Goal: Task Accomplishment & Management: Complete application form

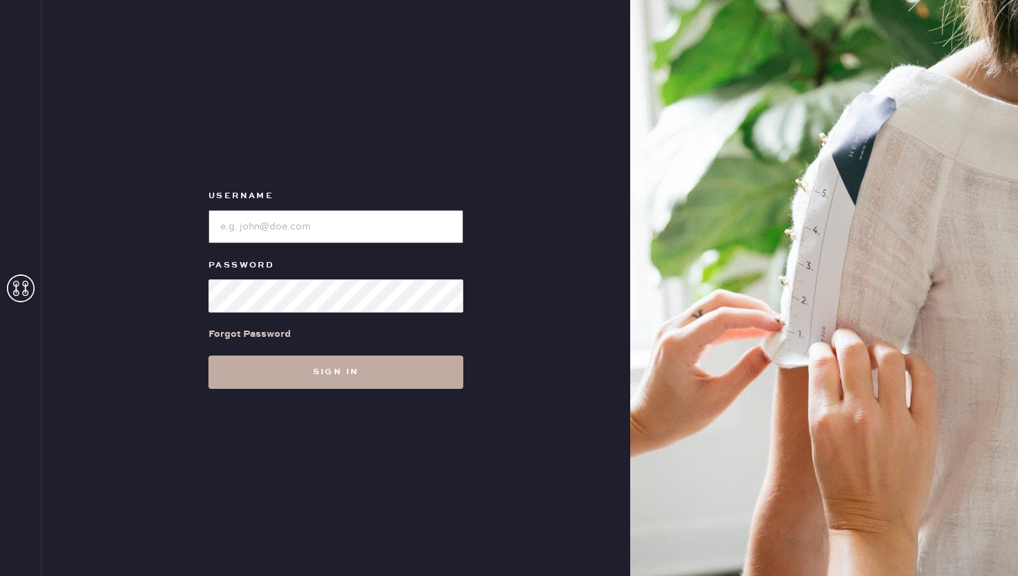
type input "reformationflatiron"
click at [363, 369] on button "Sign in" at bounding box center [336, 371] width 255 height 33
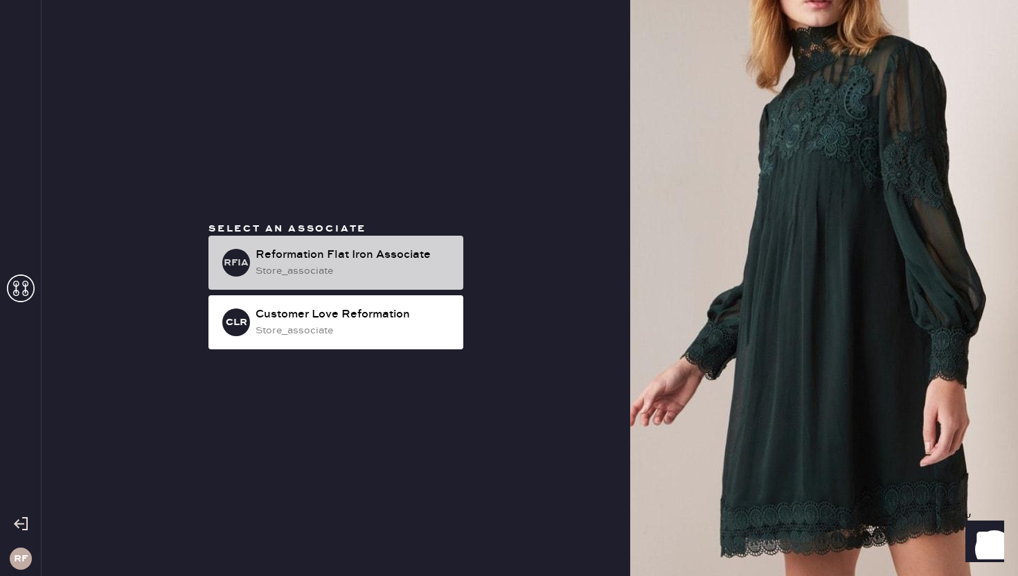
click at [330, 251] on div "Reformation Flat Iron Associate" at bounding box center [354, 255] width 197 height 17
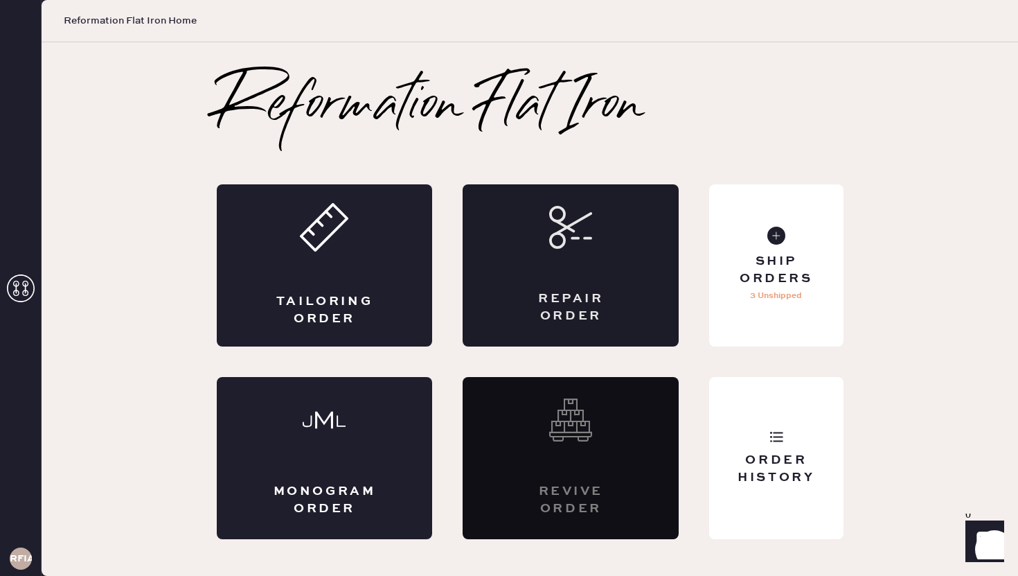
click at [513, 308] on div "Repair Order" at bounding box center [571, 265] width 216 height 162
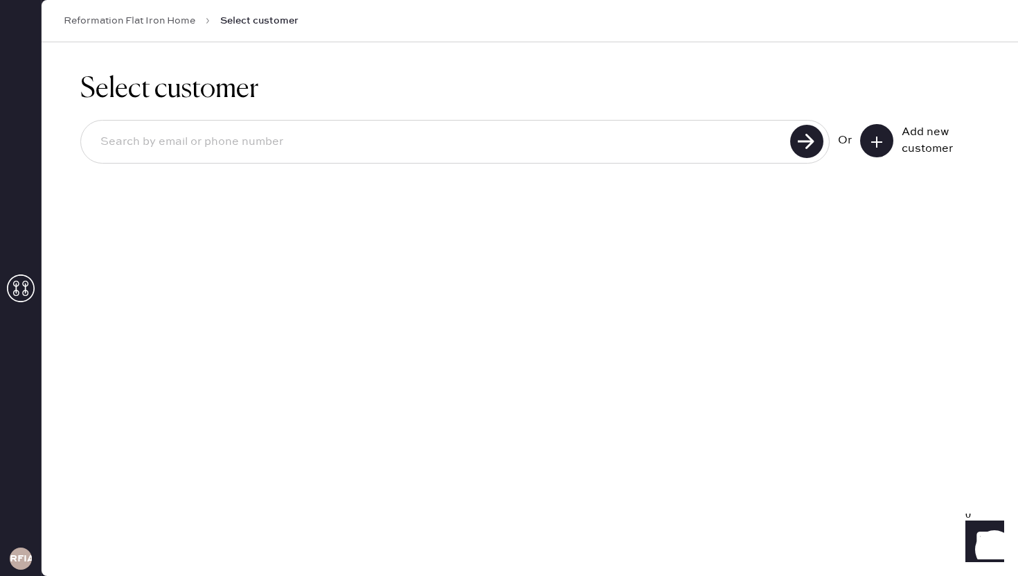
click at [868, 139] on button at bounding box center [876, 140] width 33 height 33
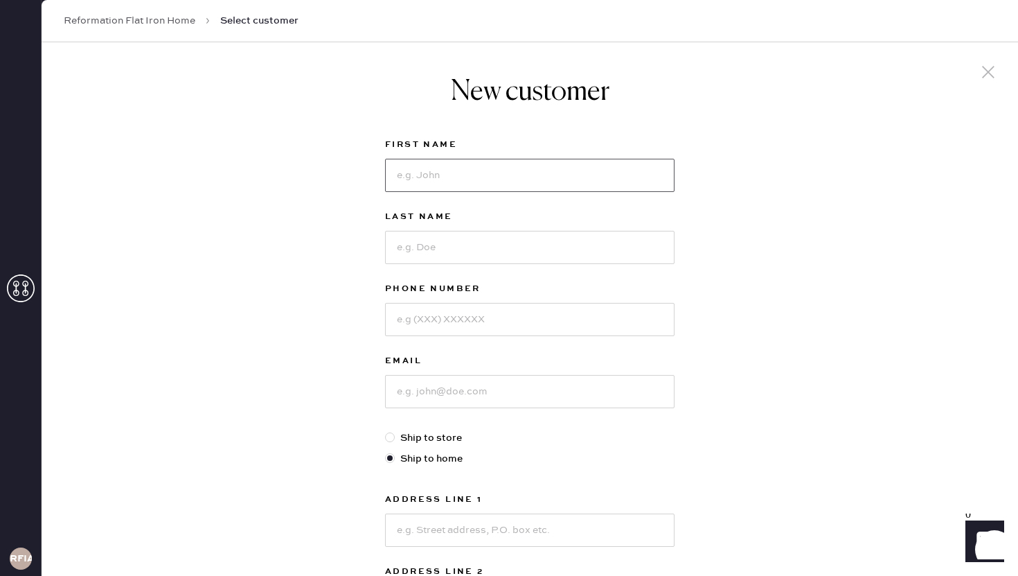
click at [425, 182] on input at bounding box center [530, 175] width 290 height 33
type input "[PERSON_NAME]"
click at [446, 247] on input at bounding box center [530, 247] width 290 height 33
type input "Altholtz"
click at [429, 319] on input at bounding box center [530, 319] width 290 height 33
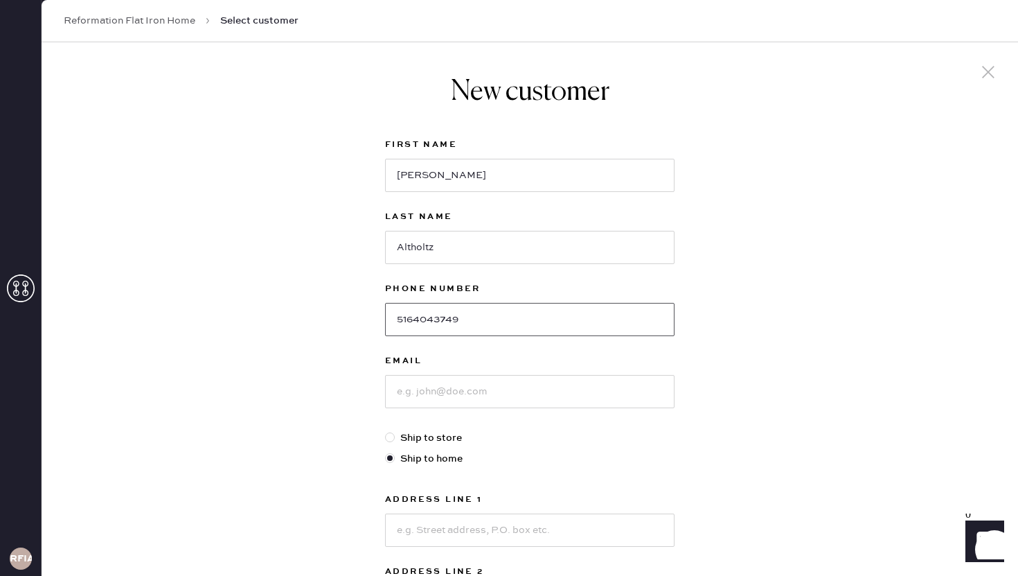
type input "5164043749"
click at [362, 359] on div "New customer First Name [PERSON_NAME] Last Name [PERSON_NAME] Phone Number [PHO…" at bounding box center [530, 471] width 977 height 859
click at [443, 391] on input at bounding box center [530, 391] width 290 height 33
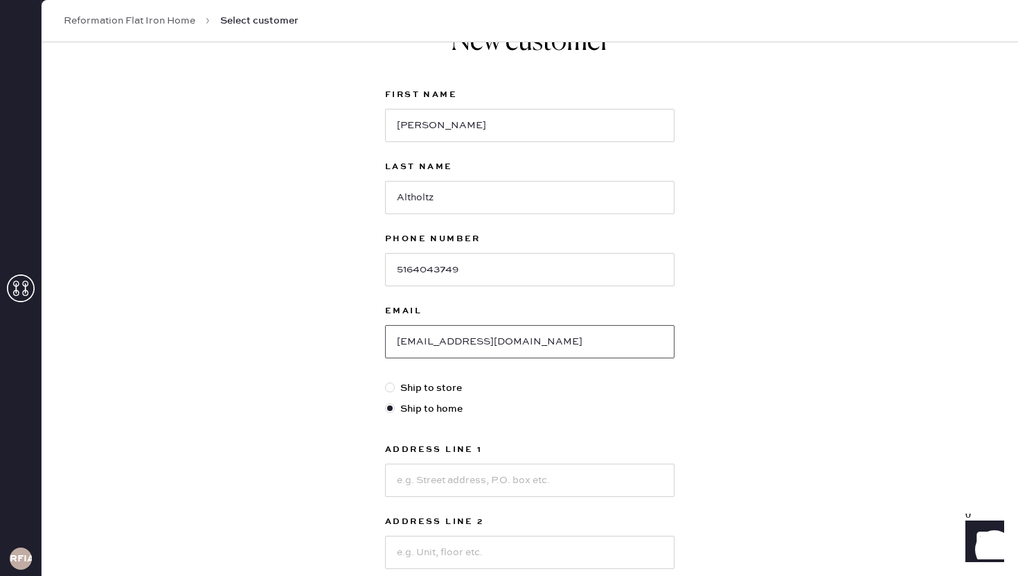
type input "[EMAIL_ADDRESS][DOMAIN_NAME]"
click at [331, 405] on div "New customer First Name [PERSON_NAME] Last Name [PERSON_NAME] Phone Number [PHO…" at bounding box center [530, 421] width 977 height 859
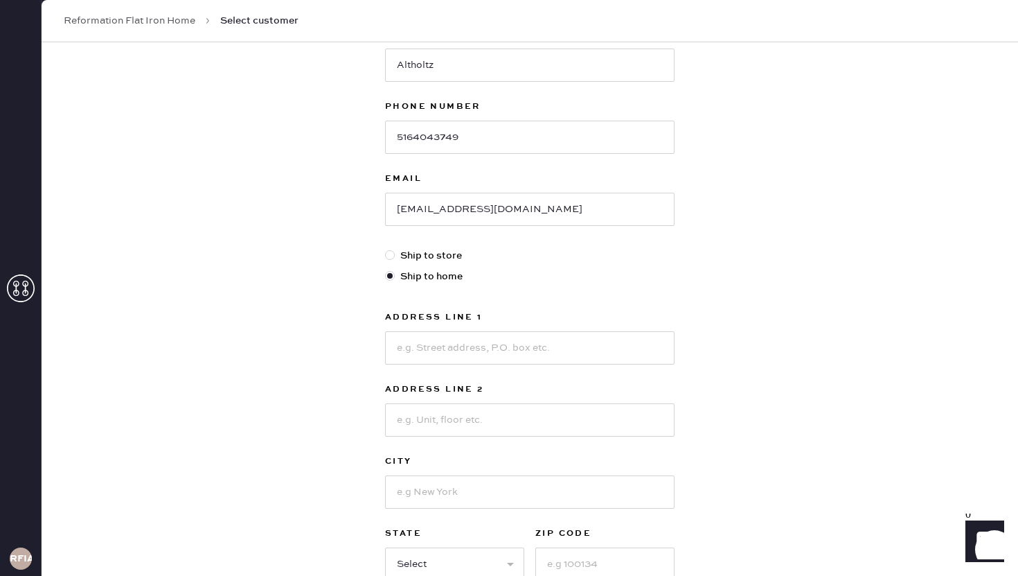
scroll to position [188, 0]
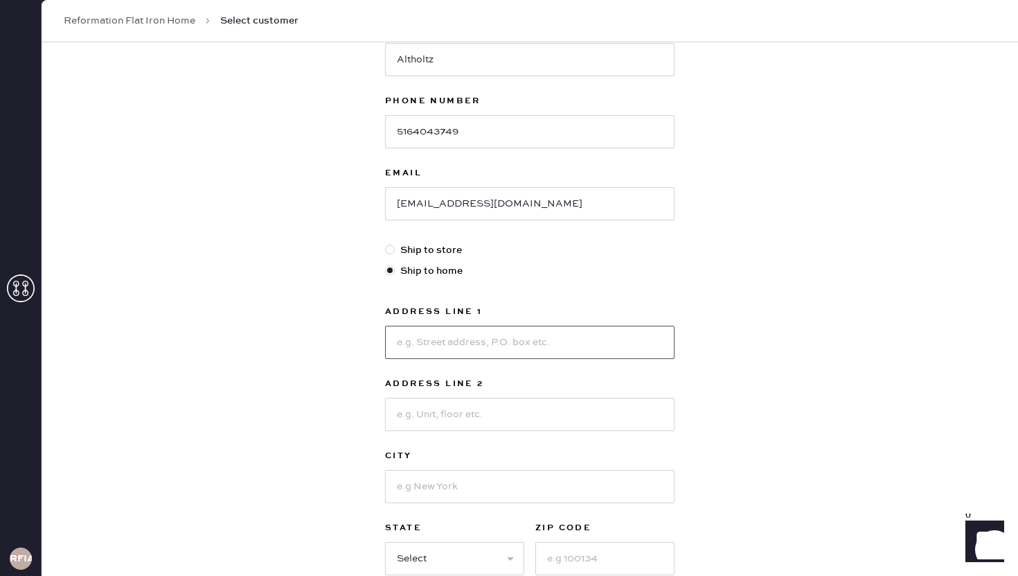
click at [405, 356] on input at bounding box center [530, 342] width 290 height 33
type input "5"
type input "2"
type input "[STREET_ADDRESS]"
click at [427, 423] on input at bounding box center [530, 414] width 290 height 33
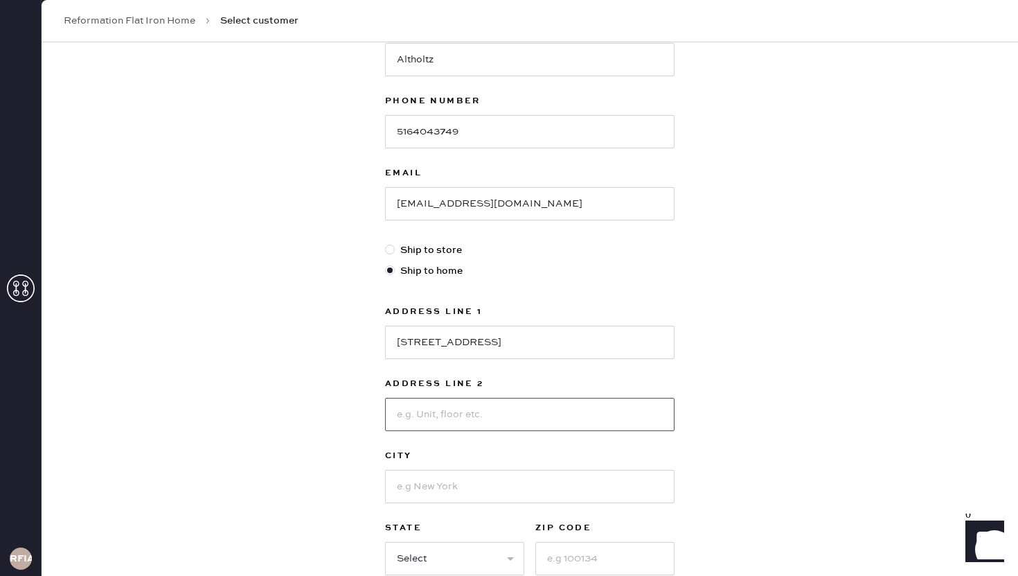
type input "#"
click at [406, 415] on input "#1411" at bounding box center [530, 414] width 290 height 33
type input "# 1411"
click at [421, 486] on input at bounding box center [530, 486] width 290 height 33
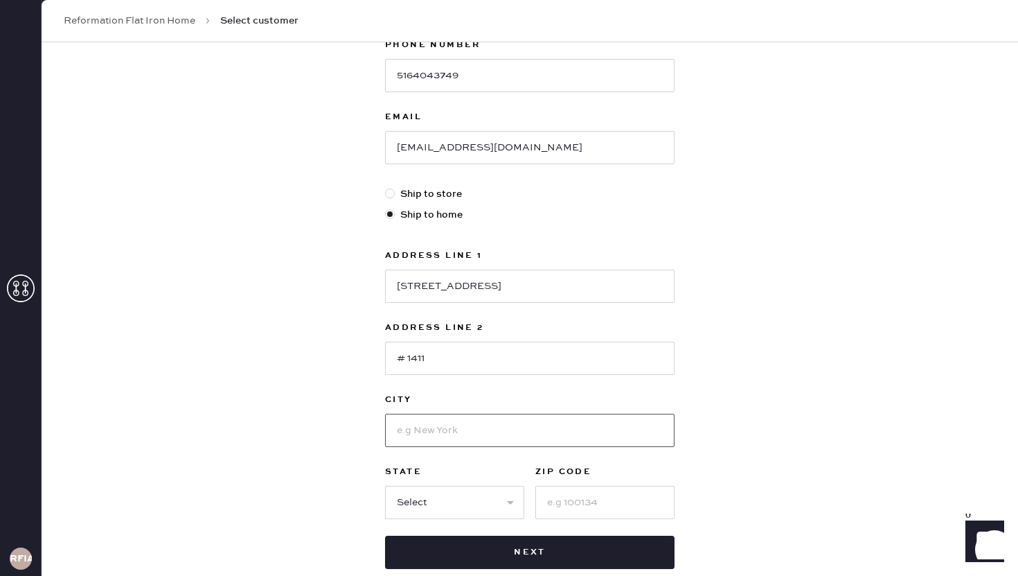
scroll to position [247, 0]
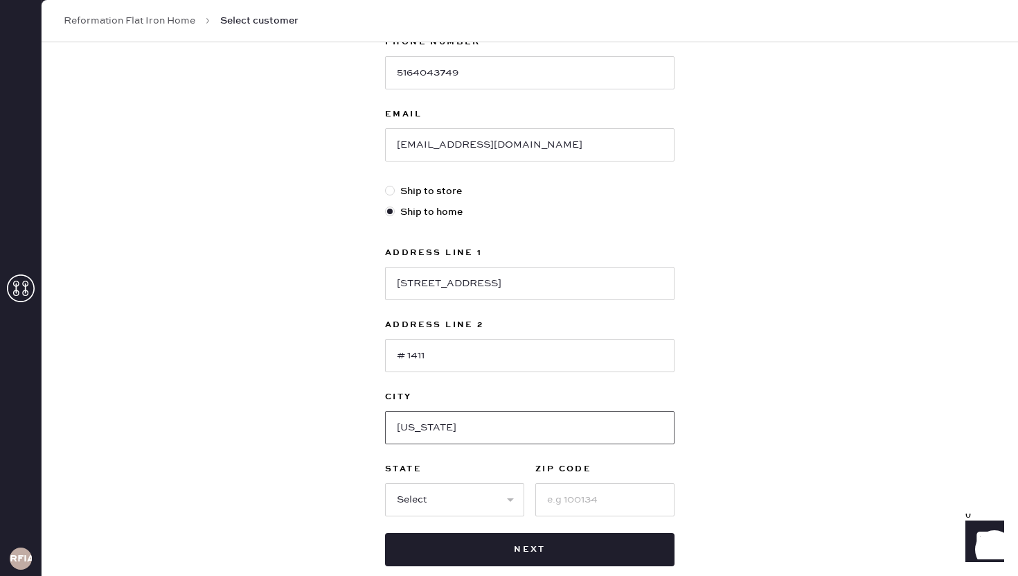
type input "[US_STATE]"
click at [418, 512] on select "Select AK AL AR AZ CA CO CT [GEOGRAPHIC_DATA] DE FL [GEOGRAPHIC_DATA] HI [GEOGR…" at bounding box center [454, 499] width 139 height 33
select select "NY"
click at [385, 483] on select "Select AK AL AR AZ CA CO CT [GEOGRAPHIC_DATA] DE FL [GEOGRAPHIC_DATA] HI [GEOGR…" at bounding box center [454, 499] width 139 height 33
click at [565, 502] on input at bounding box center [605, 499] width 139 height 33
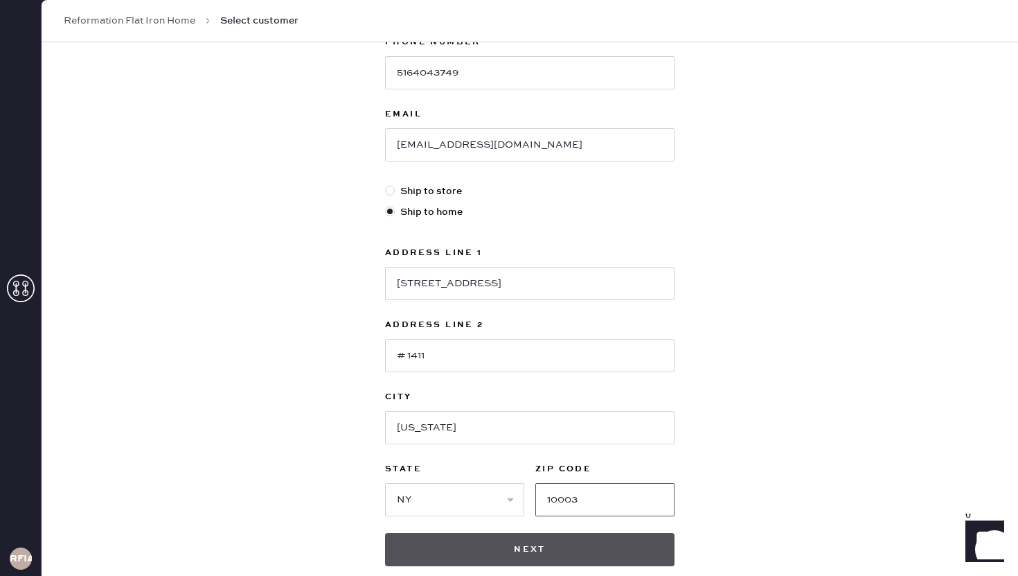
type input "10003"
click at [621, 561] on button "Next" at bounding box center [530, 549] width 290 height 33
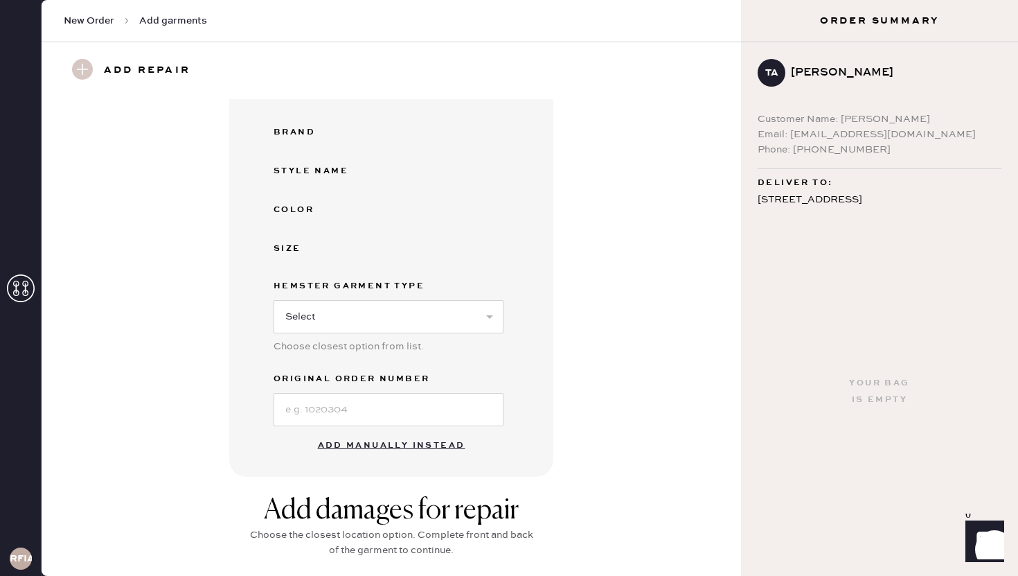
scroll to position [276, 0]
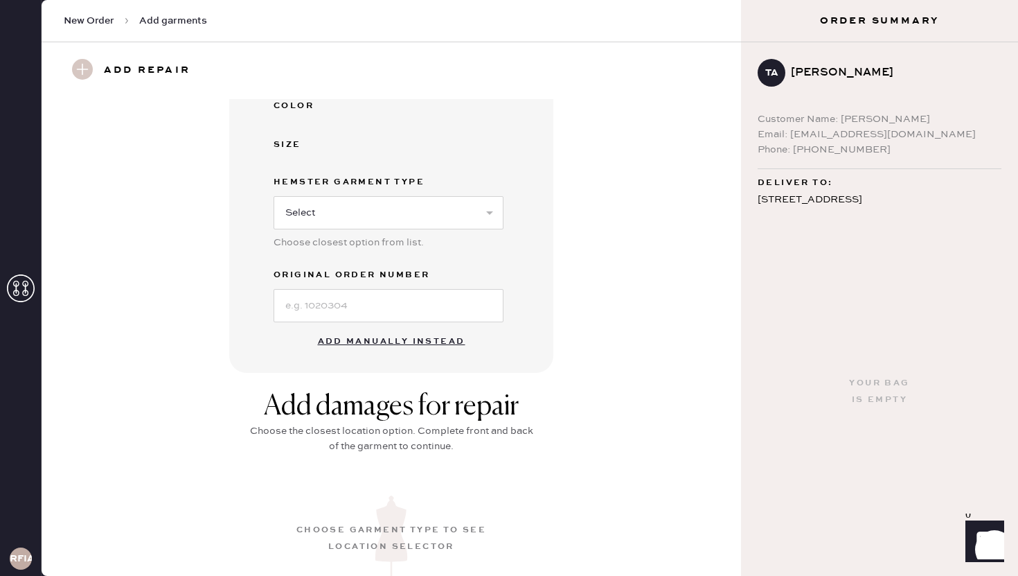
click at [419, 345] on button "Add manually instead" at bounding box center [392, 342] width 164 height 28
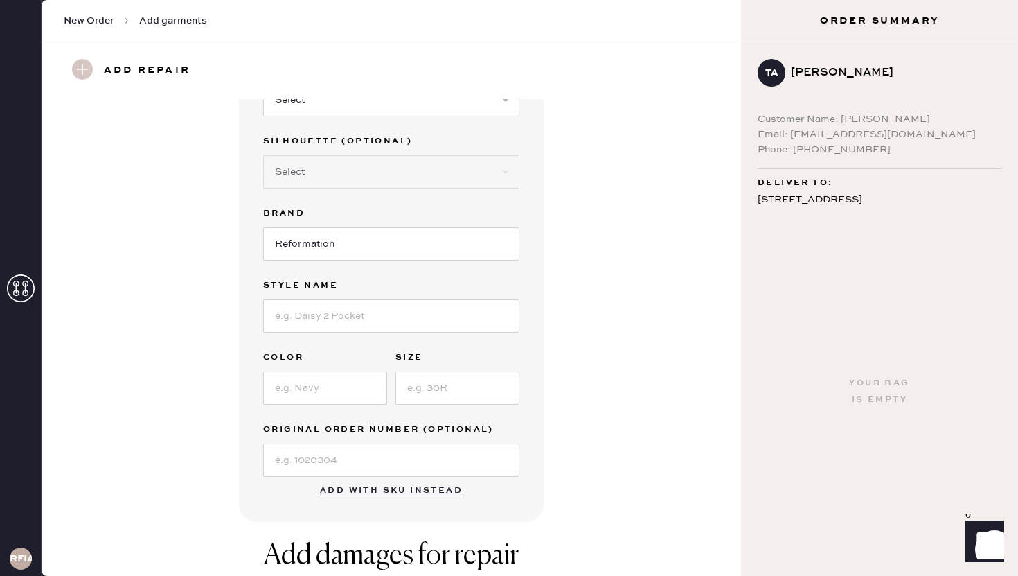
scroll to position [0, 0]
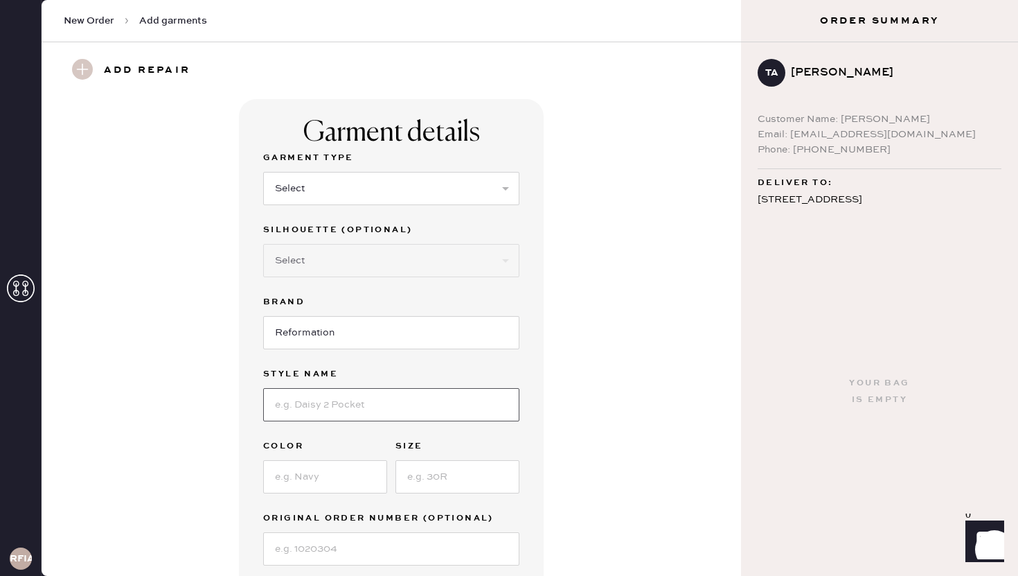
click at [338, 402] on input at bounding box center [391, 404] width 256 height 33
type input "Vida Low Rise Pant"
click at [321, 481] on input at bounding box center [325, 476] width 124 height 33
type input "Black"
click at [412, 465] on input at bounding box center [458, 476] width 124 height 33
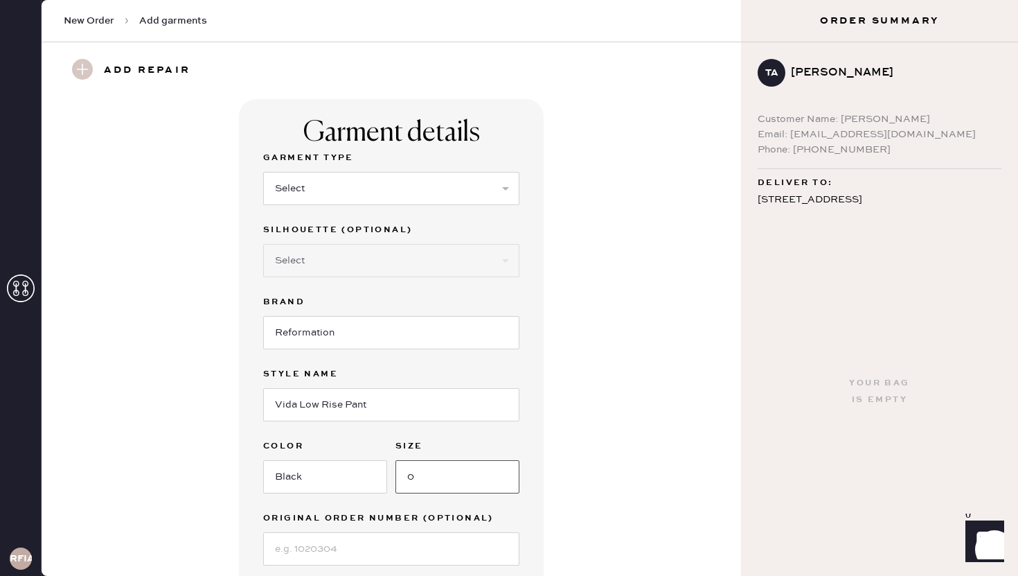
scroll to position [409, 0]
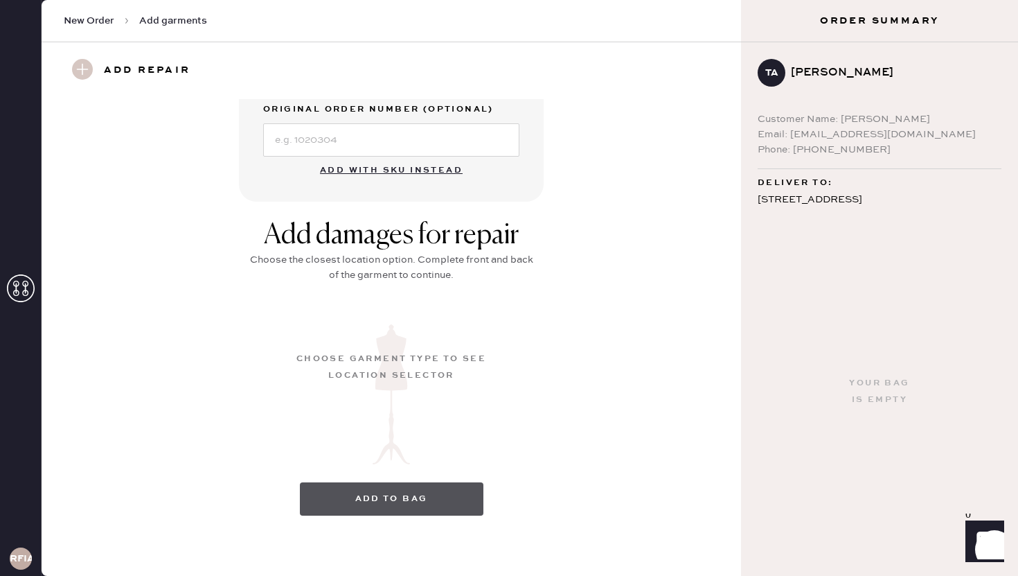
type input "0"
click at [427, 488] on button "Add to bag" at bounding box center [392, 498] width 184 height 33
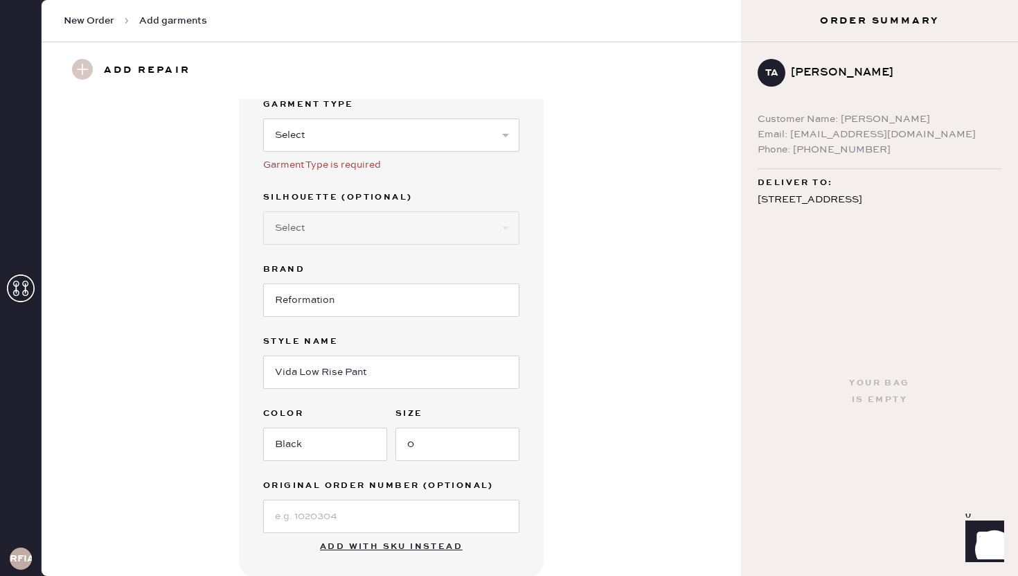
scroll to position [0, 0]
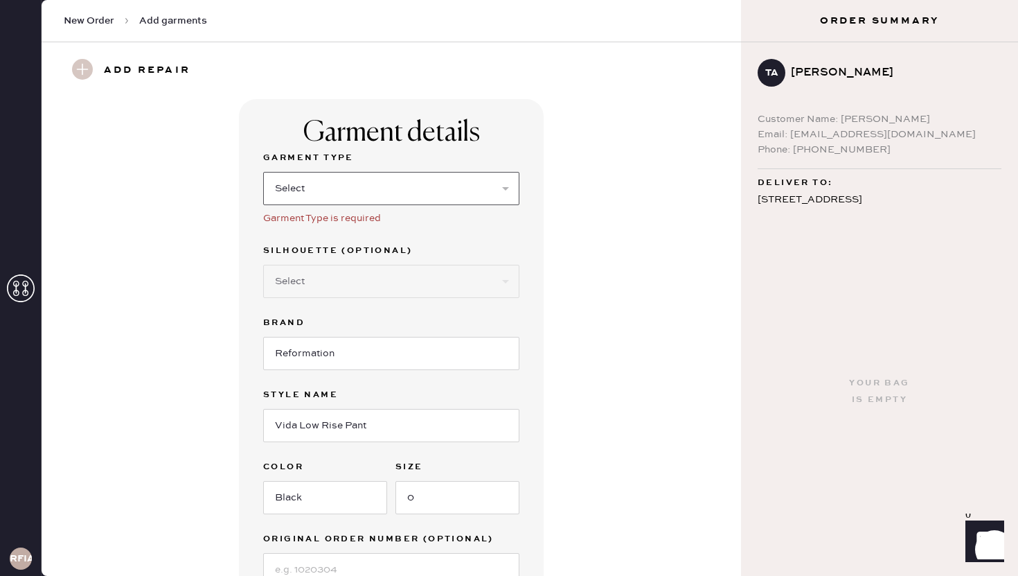
click at [490, 187] on select "Select Basic Skirt Jeans Leggings Pants Shorts Basic Sleeved Dress Basic Sleeve…" at bounding box center [391, 188] width 256 height 33
select select "4"
click at [263, 172] on select "Select Basic Skirt Jeans Leggings Pants Shorts Basic Sleeved Dress Basic Sleeve…" at bounding box center [391, 188] width 256 height 33
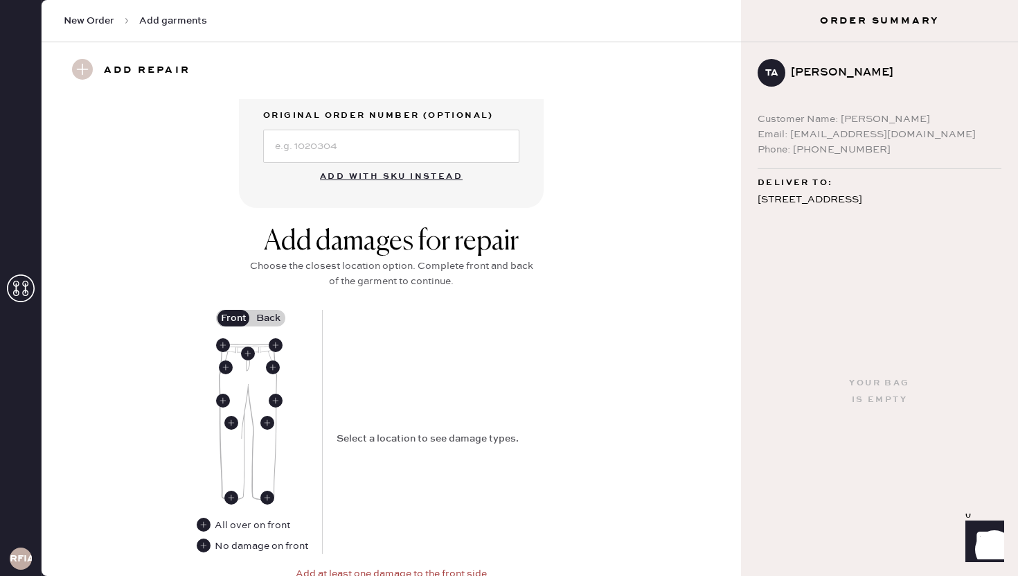
scroll to position [444, 0]
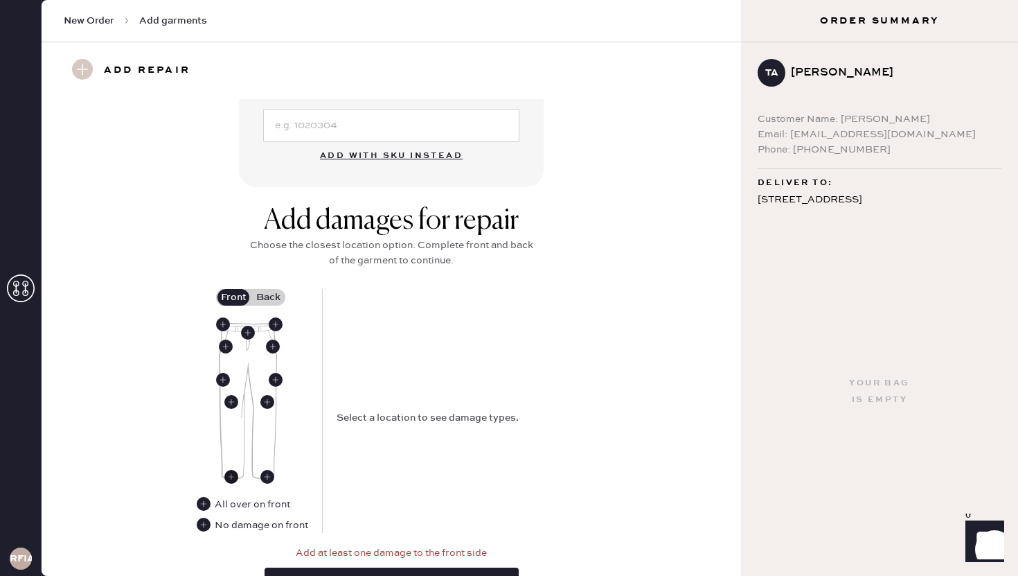
click at [231, 479] on use at bounding box center [231, 477] width 14 height 14
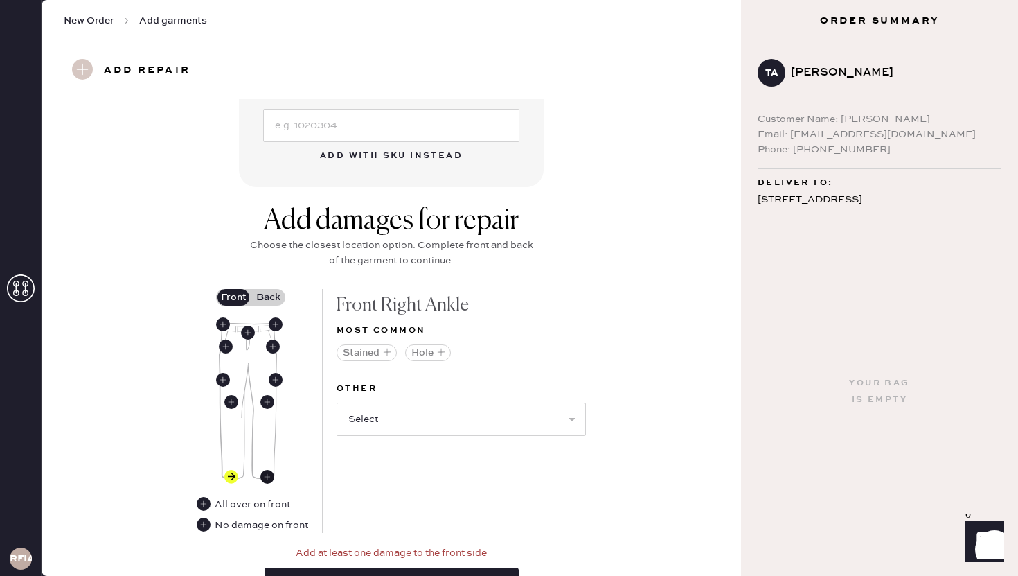
click at [261, 476] on use at bounding box center [267, 477] width 14 height 14
click at [384, 425] on select "Select Broken / Ripped Hem Broken Beads Broken Belt Loop Broken Button Broken E…" at bounding box center [461, 419] width 249 height 33
select select "1706"
click at [337, 403] on select "Select Broken / Ripped Hem Broken Beads Broken Belt Loop Broken Button Broken E…" at bounding box center [461, 419] width 249 height 33
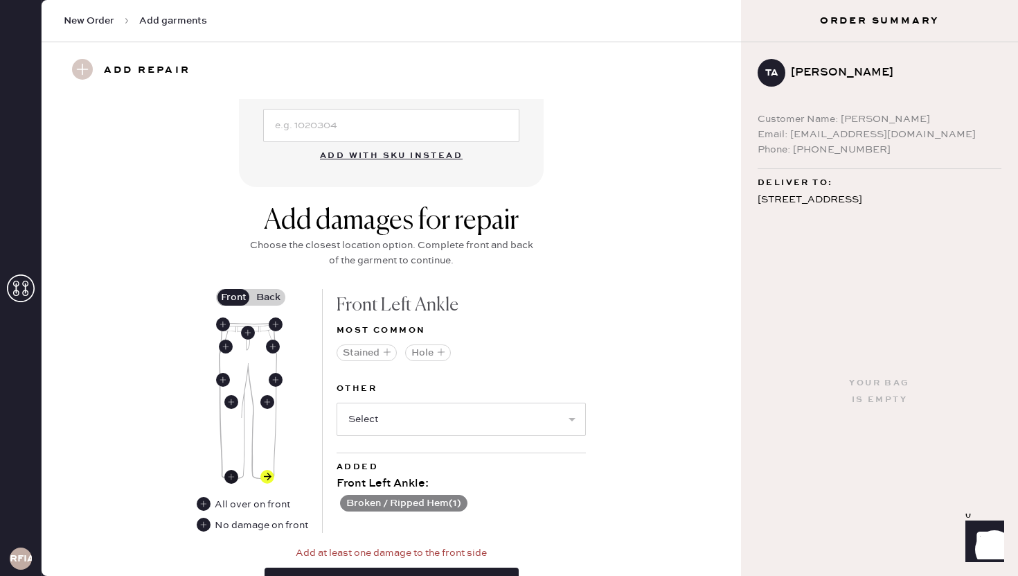
click at [232, 477] on use at bounding box center [231, 477] width 14 height 14
click at [387, 416] on select "Select Broken / Ripped Hem Broken Beads Broken Belt Loop Broken Button Broken E…" at bounding box center [461, 419] width 249 height 33
select select "1706"
click at [337, 403] on select "Select Broken / Ripped Hem Broken Beads Broken Belt Loop Broken Button Broken E…" at bounding box center [461, 419] width 249 height 33
select select
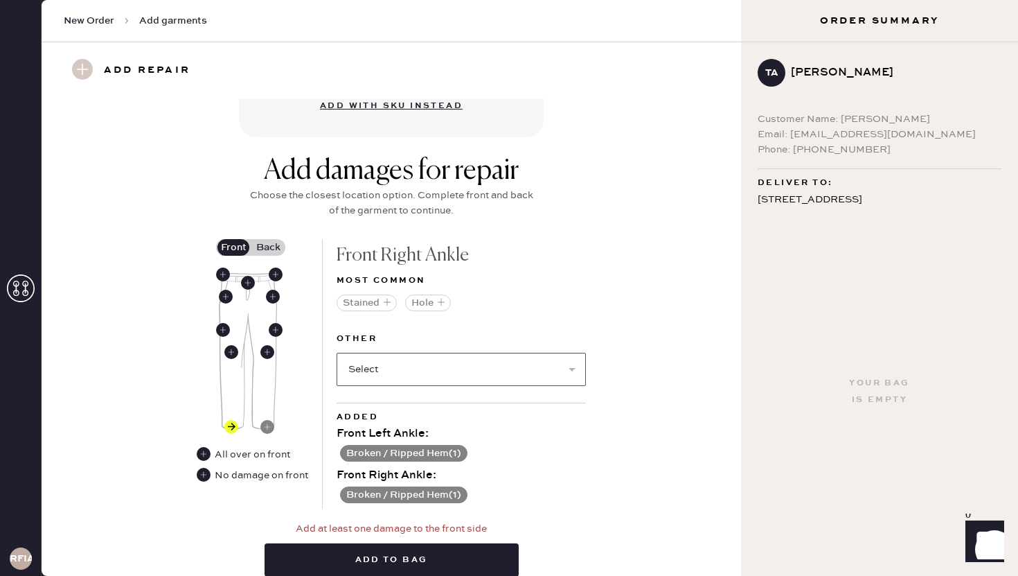
scroll to position [495, 0]
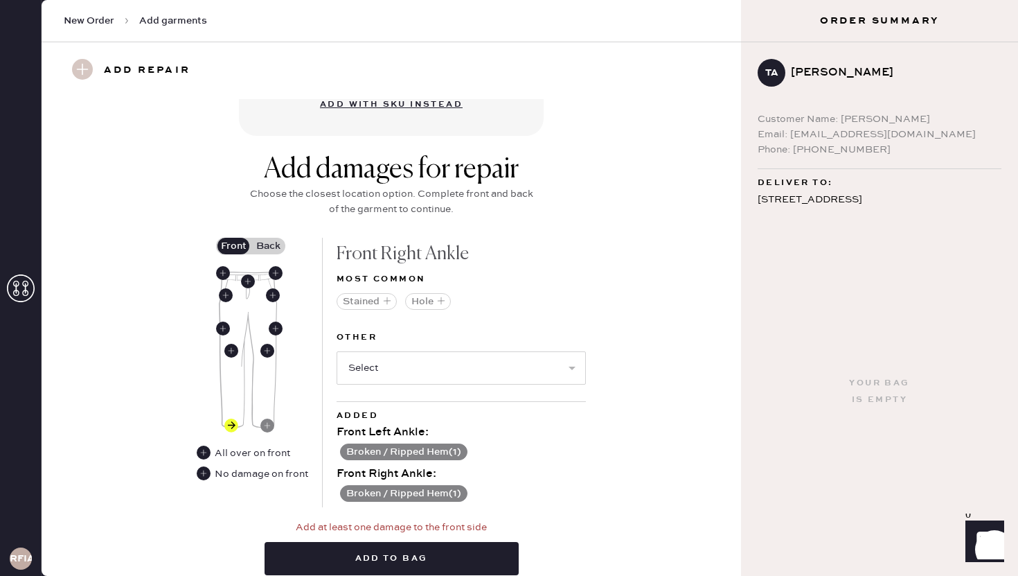
click at [266, 240] on label "Back" at bounding box center [268, 246] width 35 height 17
click at [268, 246] on input "Back" at bounding box center [268, 246] width 0 height 0
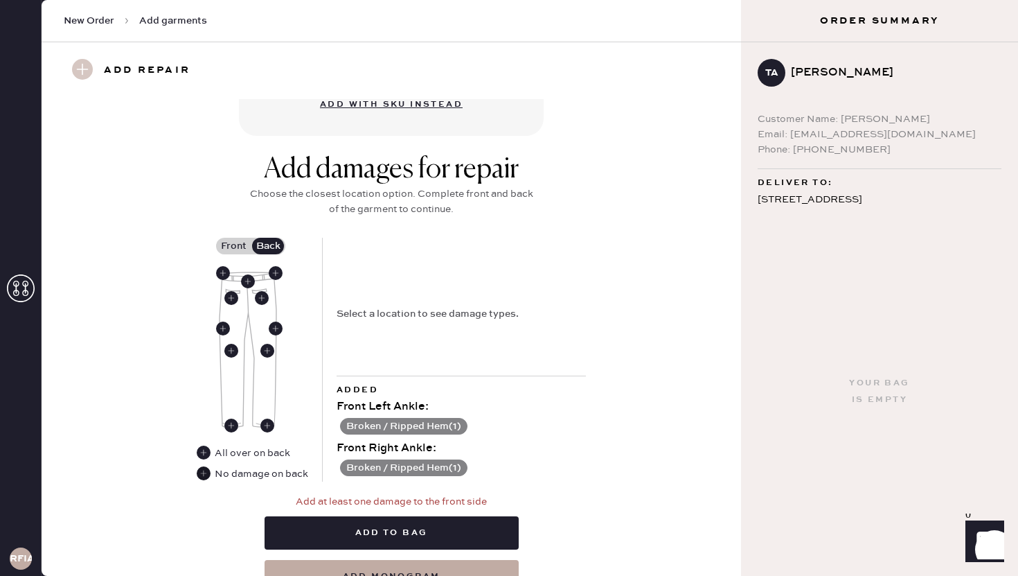
click at [204, 475] on use at bounding box center [204, 473] width 14 height 14
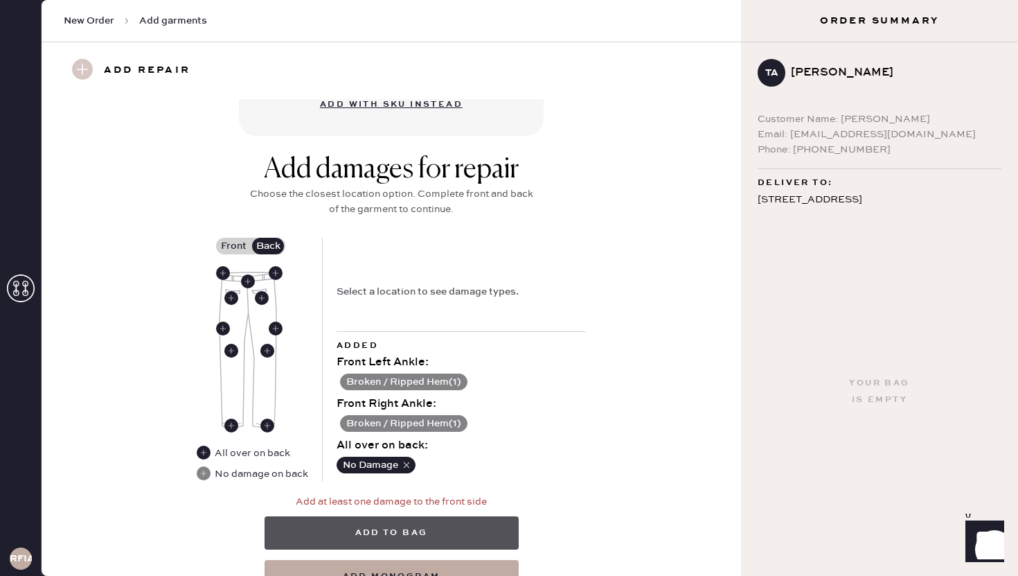
click at [400, 533] on button "Add to bag" at bounding box center [392, 532] width 254 height 33
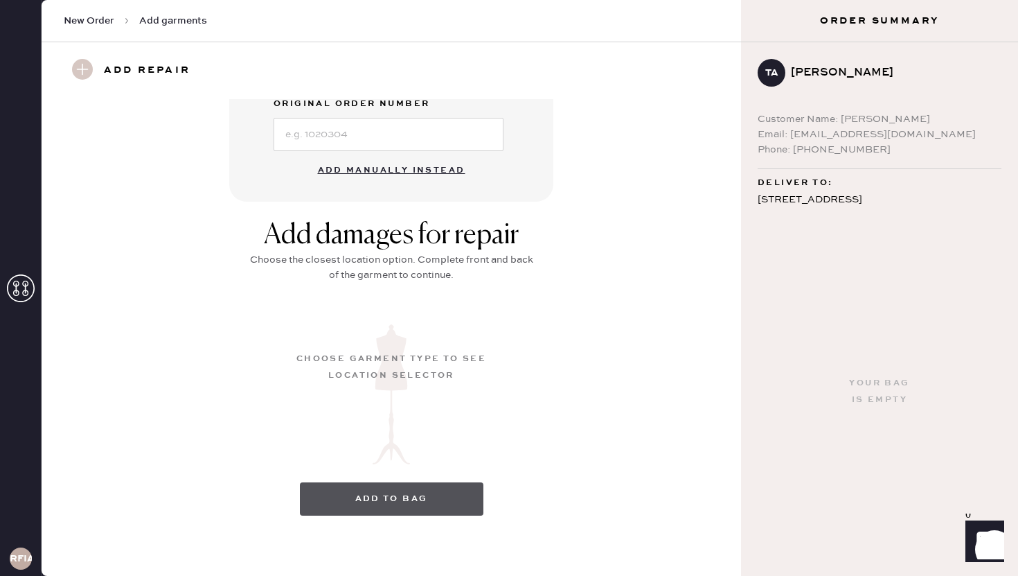
scroll to position [106, 0]
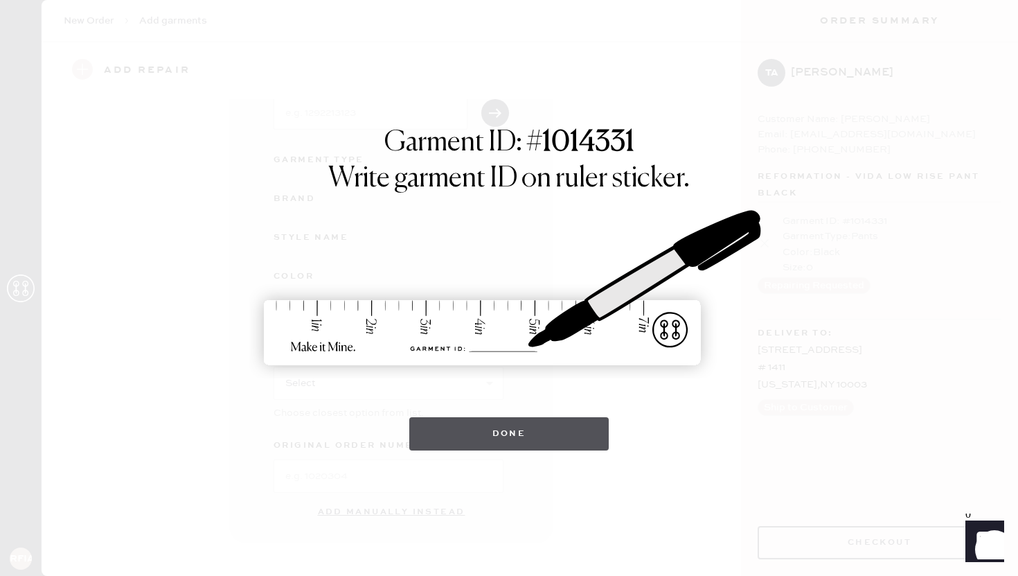
click at [520, 425] on button "Done" at bounding box center [509, 433] width 200 height 33
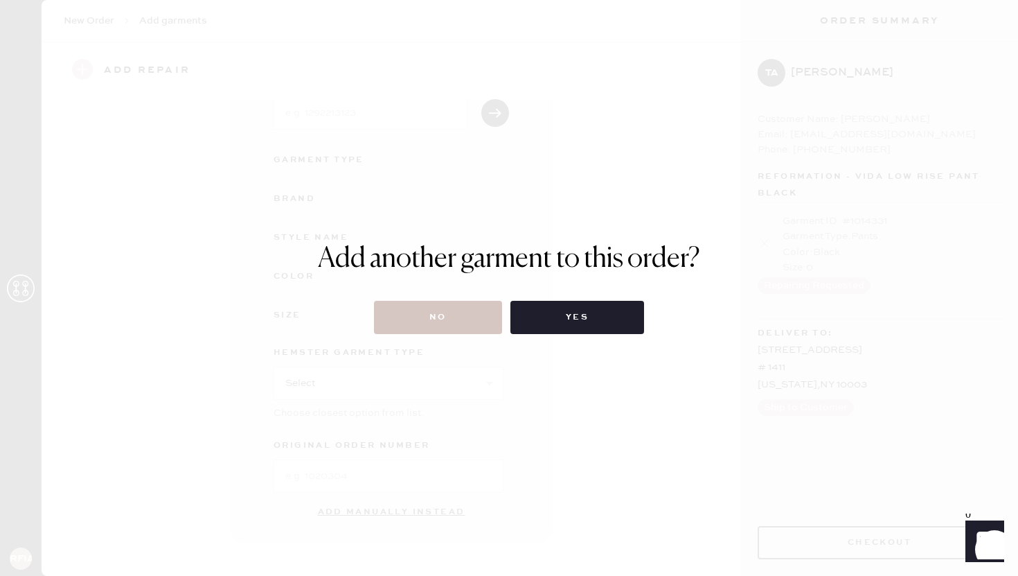
click at [455, 336] on div "Add another garment to this order? No Yes" at bounding box center [509, 288] width 1018 height 576
click at [458, 315] on button "No" at bounding box center [438, 317] width 128 height 33
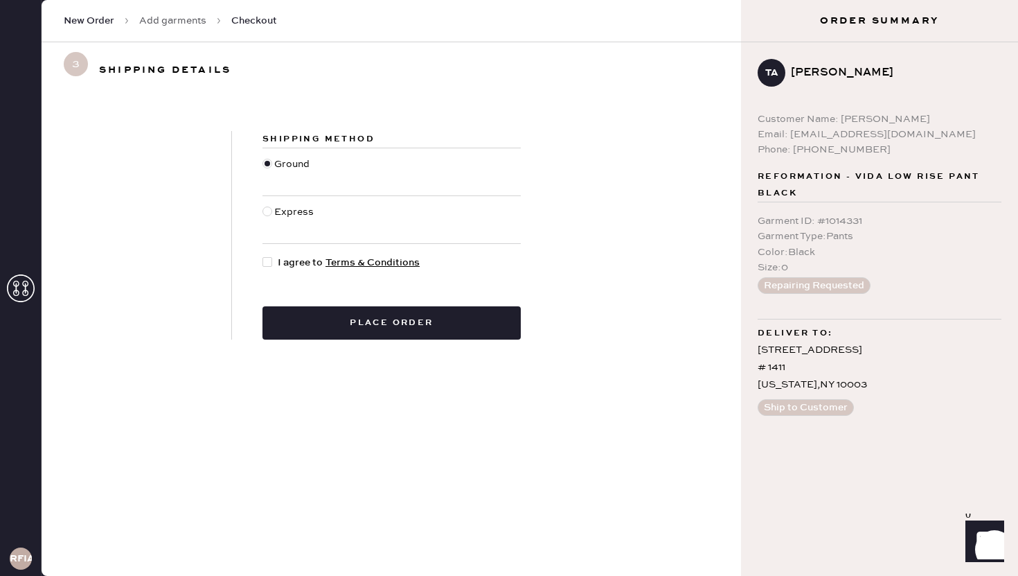
click at [268, 261] on div at bounding box center [268, 262] width 10 height 10
click at [263, 256] on input "I agree to Terms & Conditions" at bounding box center [263, 255] width 1 height 1
checkbox input "true"
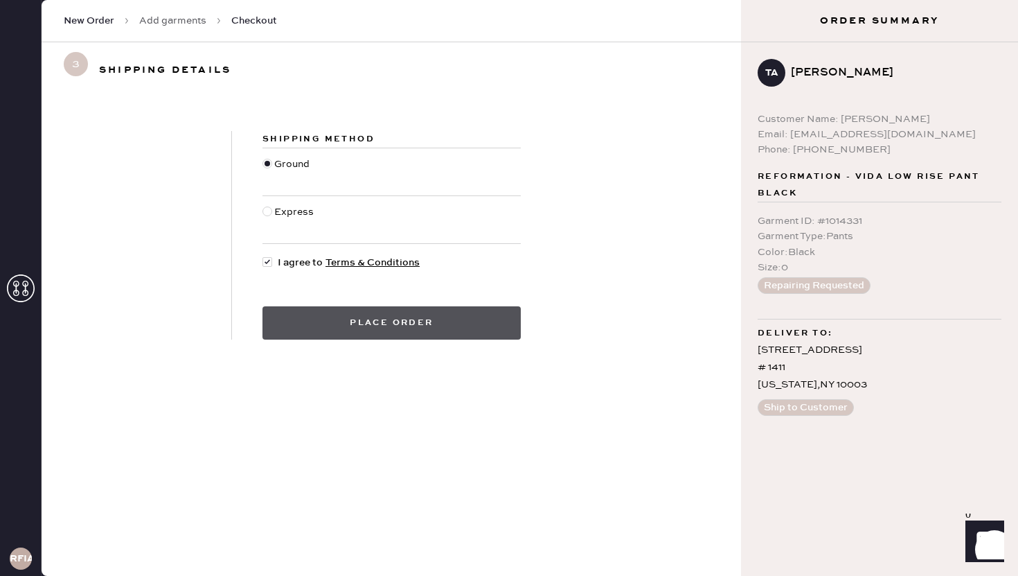
click at [308, 320] on button "Place order" at bounding box center [392, 322] width 258 height 33
